Goal: Task Accomplishment & Management: Use online tool/utility

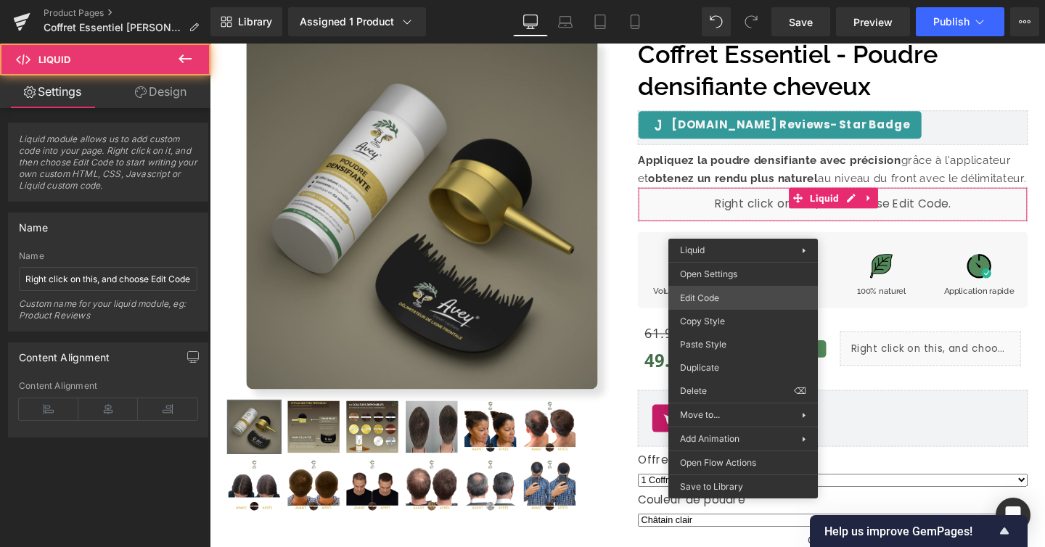
click at [739, 0] on div "Row You are previewing how the will restyle your page. You can not edit Element…" at bounding box center [522, 0] width 1045 height 0
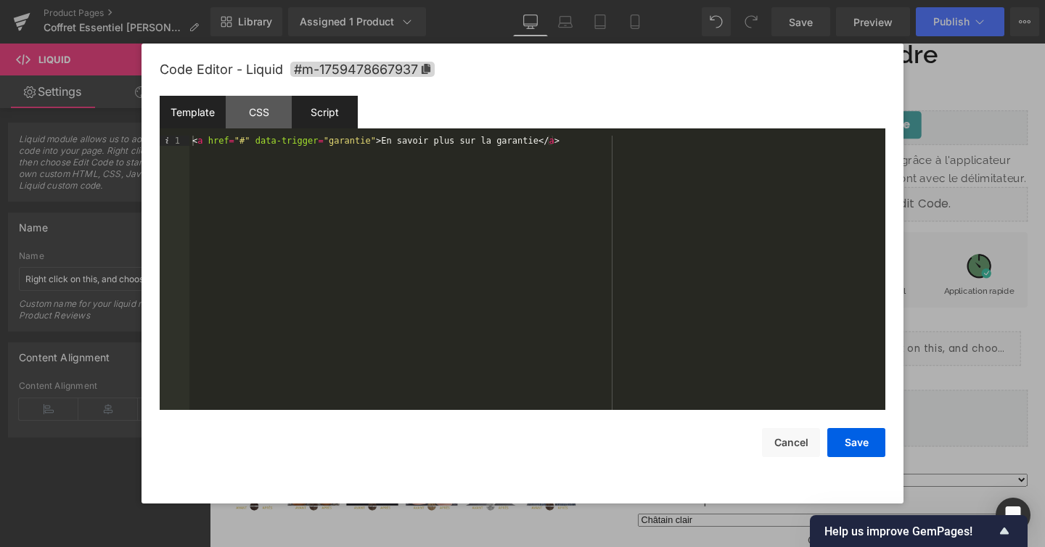
click at [305, 98] on div "Script" at bounding box center [325, 112] width 66 height 33
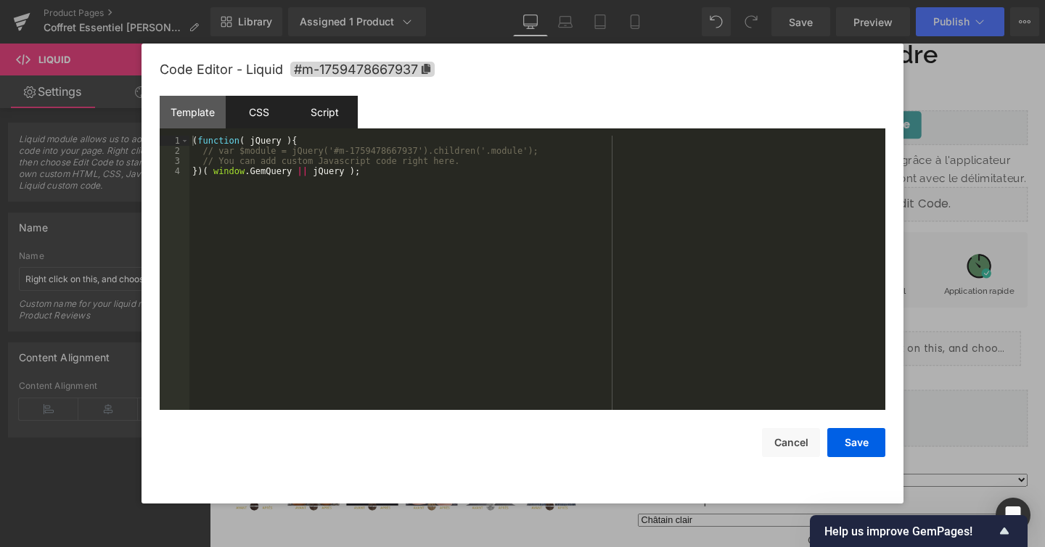
click at [268, 107] on div "CSS" at bounding box center [259, 112] width 66 height 33
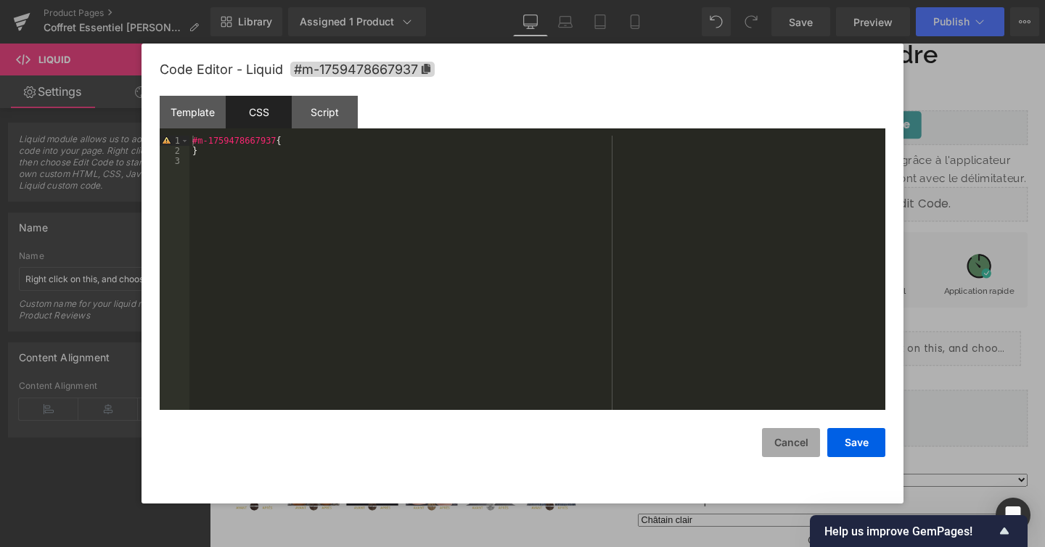
click at [800, 436] on button "Cancel" at bounding box center [791, 442] width 58 height 29
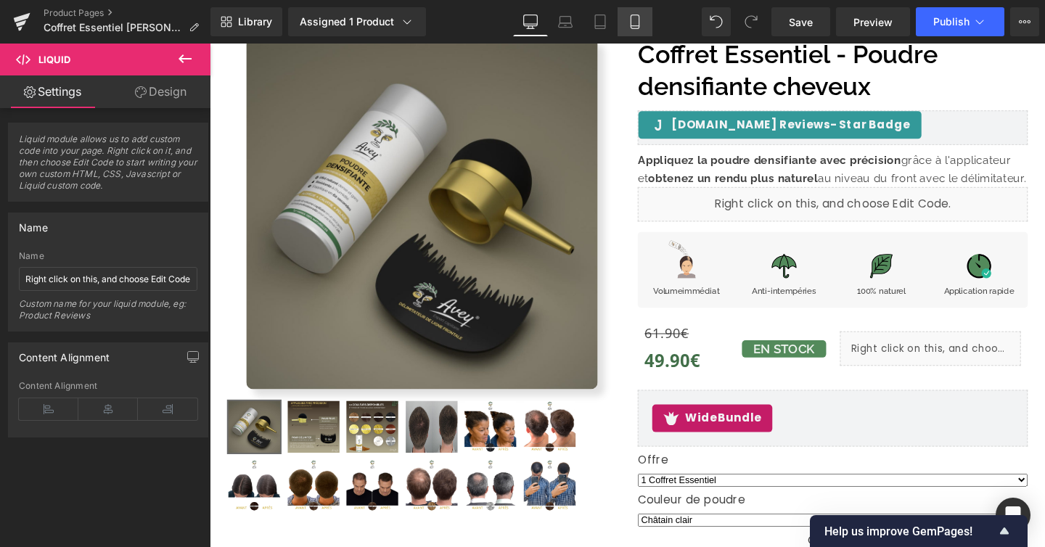
click at [633, 28] on icon at bounding box center [634, 22] width 15 height 15
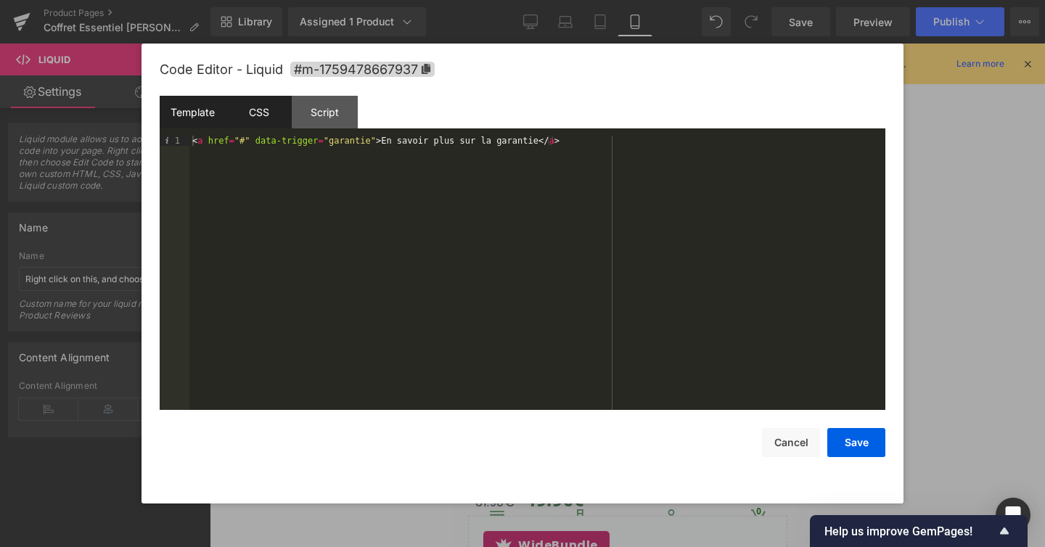
click at [276, 110] on div "CSS" at bounding box center [259, 112] width 66 height 33
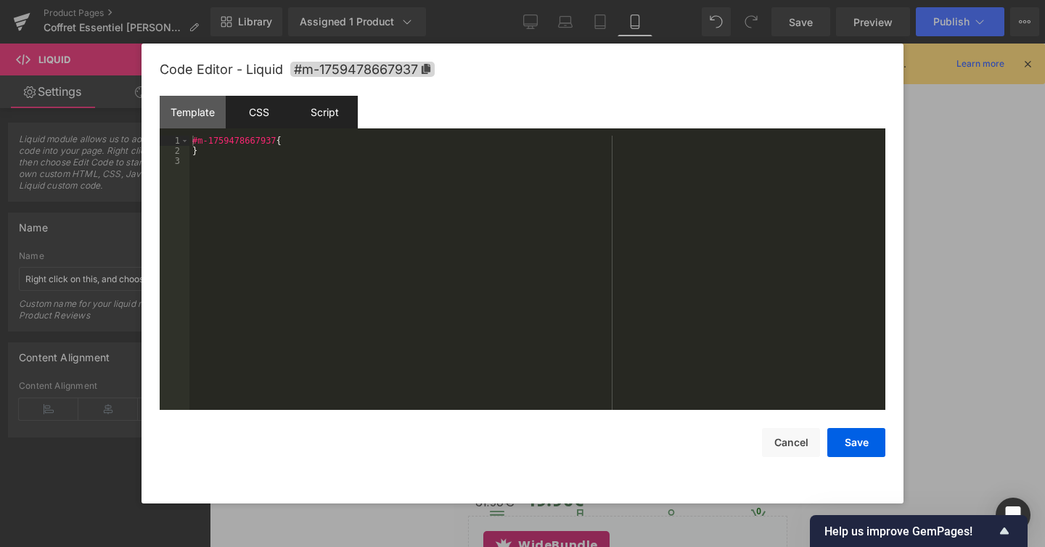
click at [334, 108] on div "Script" at bounding box center [325, 112] width 66 height 33
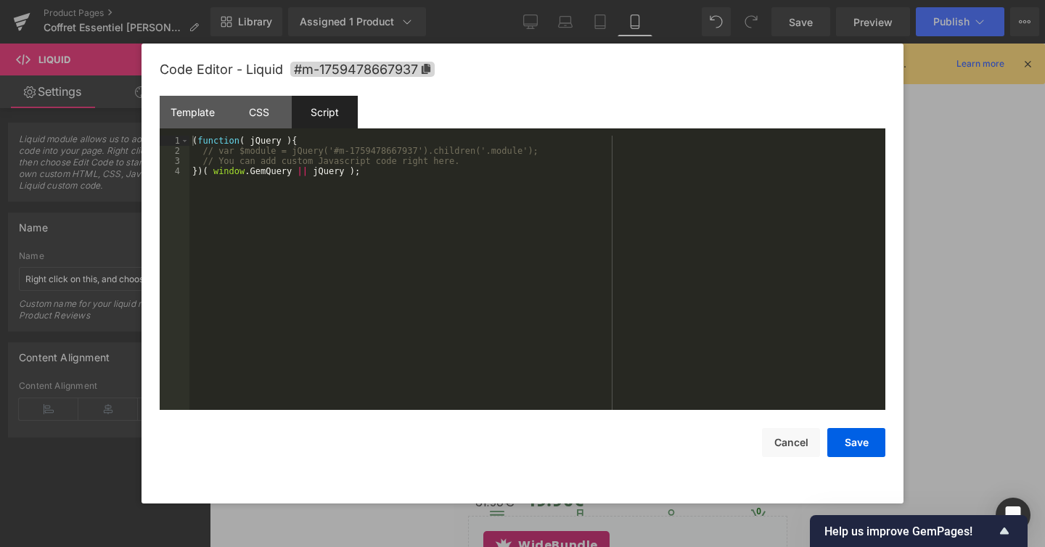
click at [963, 123] on div at bounding box center [522, 273] width 1045 height 547
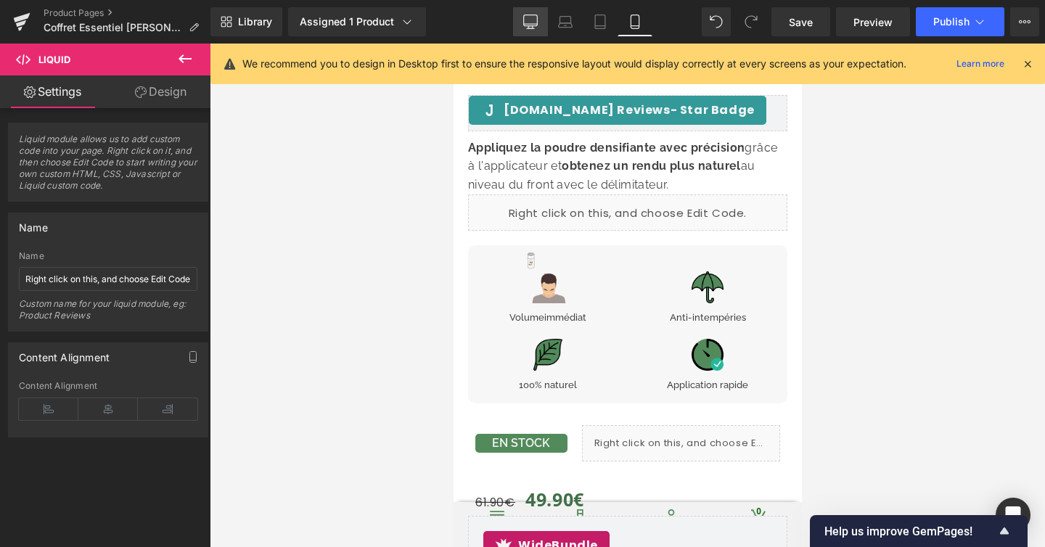
click at [527, 21] on icon at bounding box center [530, 22] width 15 height 15
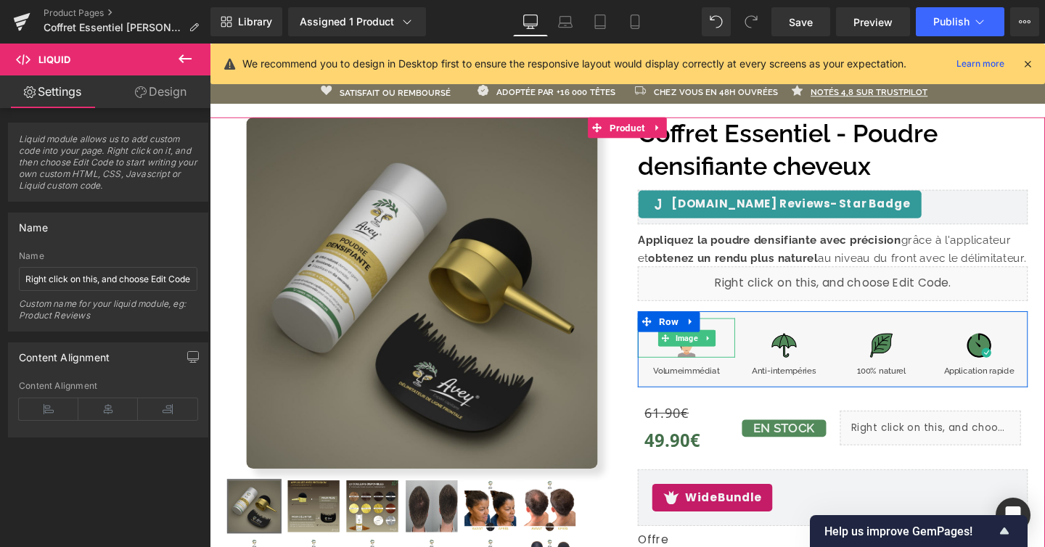
scroll to position [24, 0]
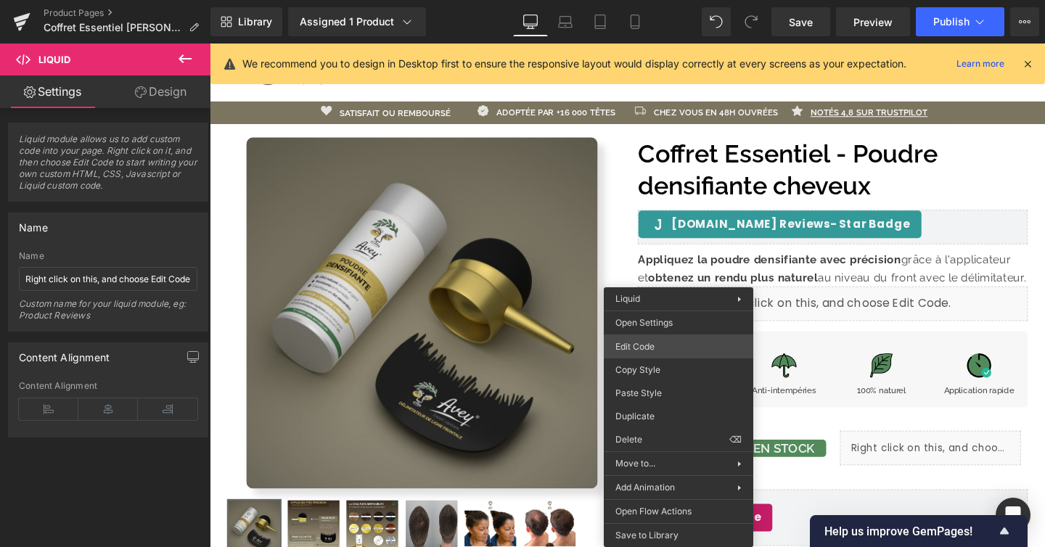
click at [678, 0] on div "Row You are previewing how the will restyle your page. You can not edit Element…" at bounding box center [522, 0] width 1045 height 0
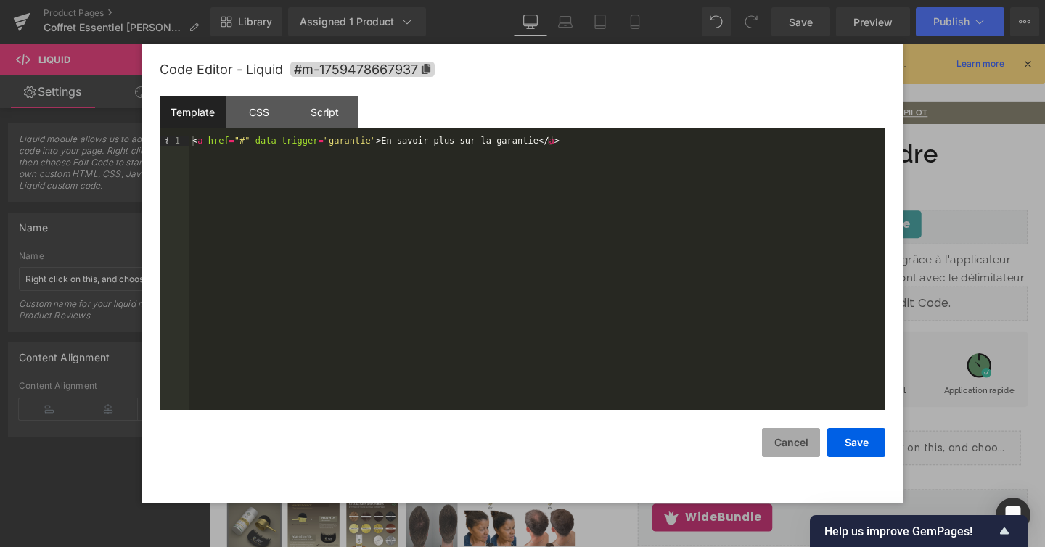
click at [784, 438] on button "Cancel" at bounding box center [791, 442] width 58 height 29
